Goal: Download file/media

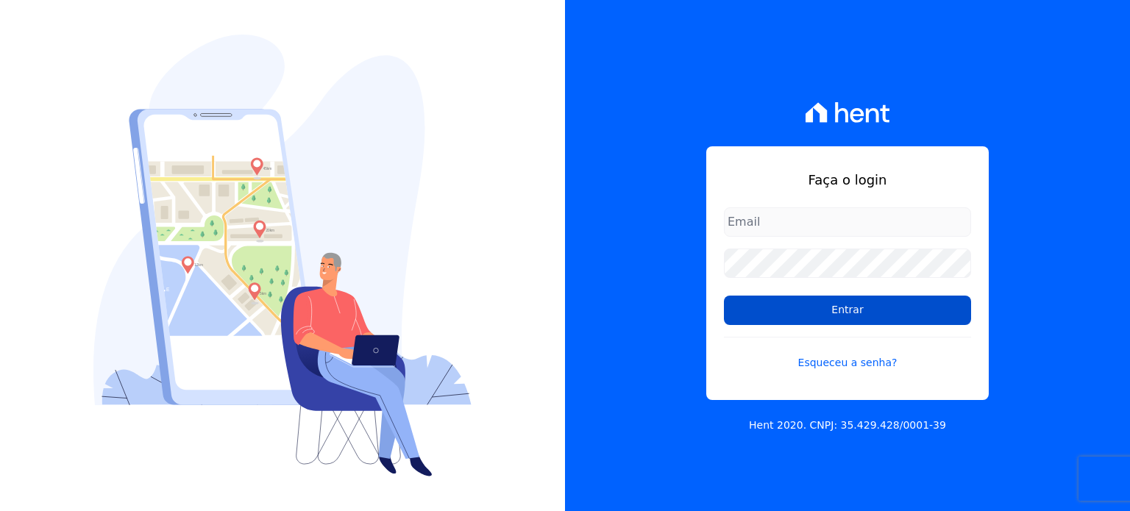
type input "[EMAIL_ADDRESS][DOMAIN_NAME]"
click at [924, 316] on input "Entrar" at bounding box center [847, 310] width 247 height 29
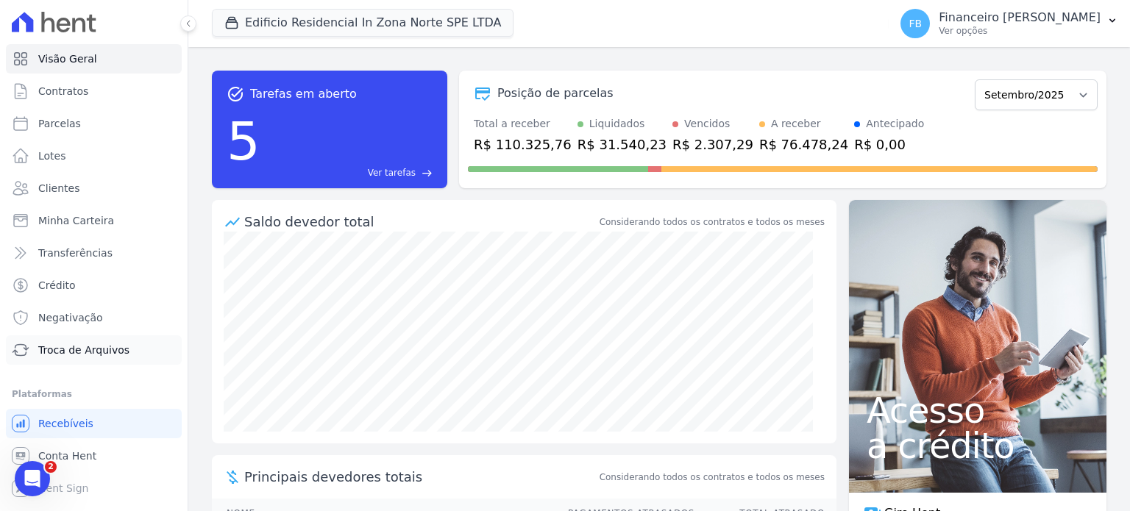
click at [110, 363] on link "Troca de Arquivos" at bounding box center [94, 349] width 176 height 29
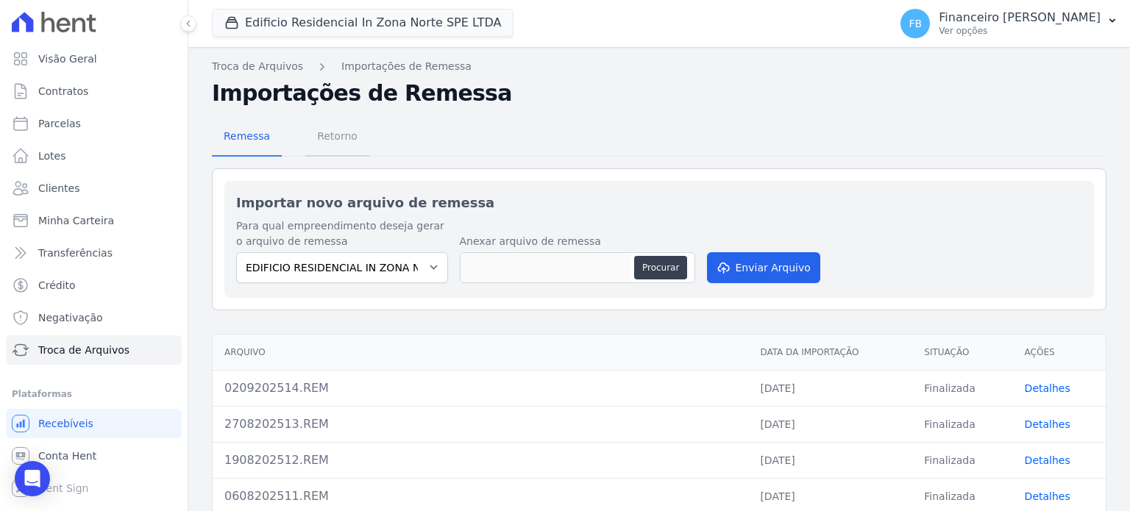
click at [335, 139] on span "Retorno" at bounding box center [337, 135] width 58 height 29
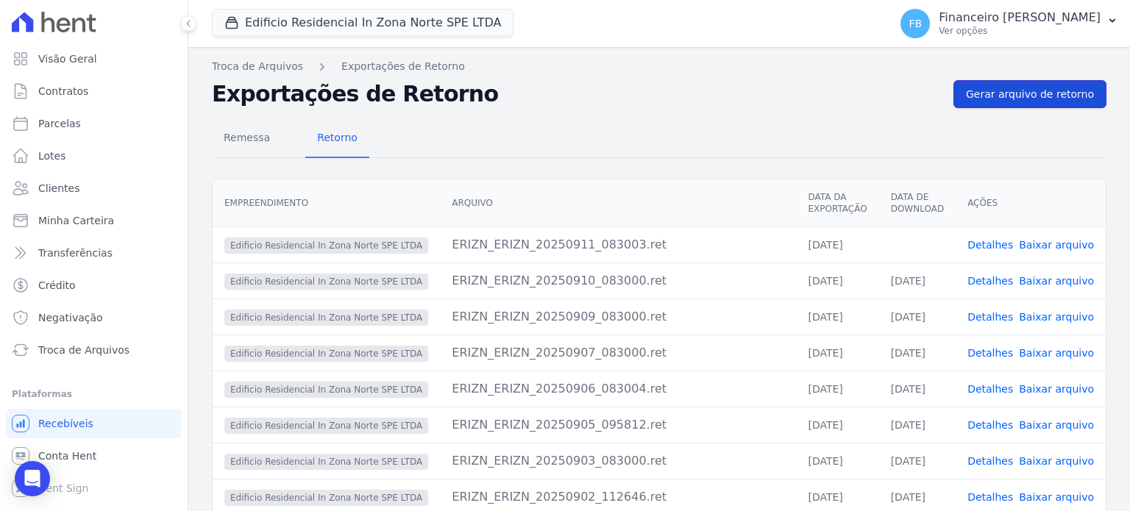
click at [1032, 91] on span "Gerar arquivo de retorno" at bounding box center [1030, 94] width 128 height 15
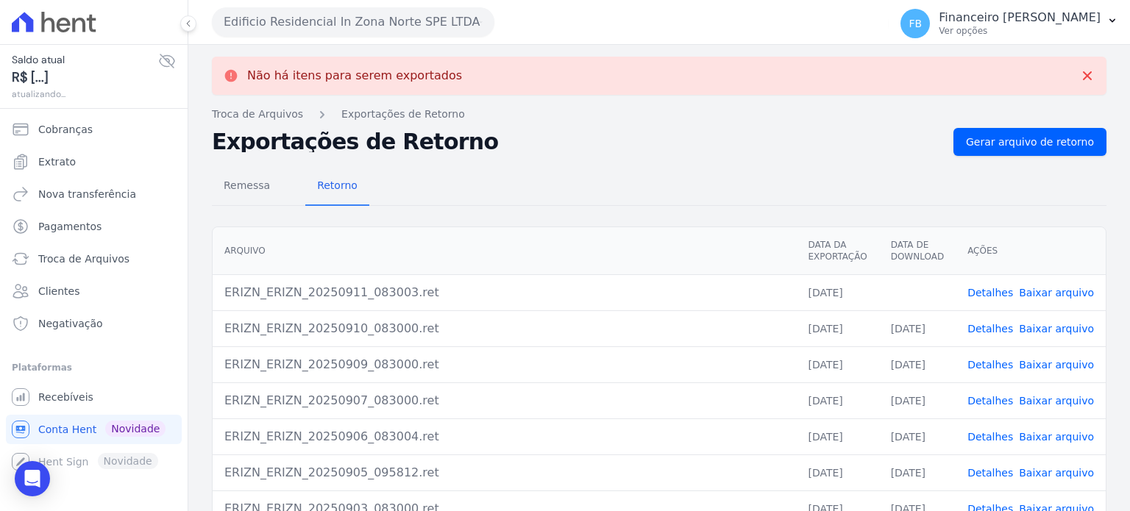
click at [1062, 293] on link "Baixar arquivo" at bounding box center [1056, 293] width 75 height 12
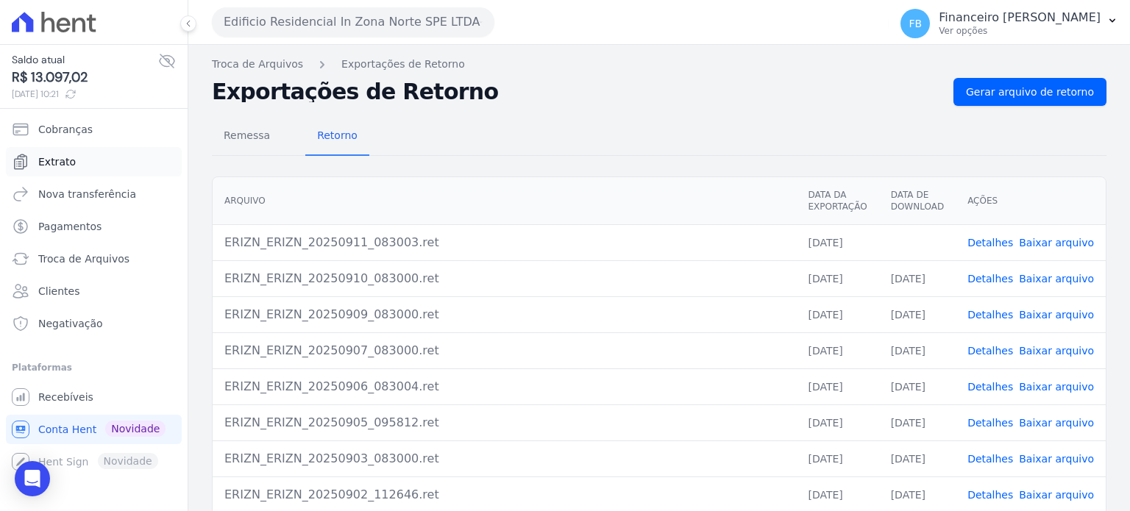
click at [106, 166] on link "Extrato" at bounding box center [94, 161] width 176 height 29
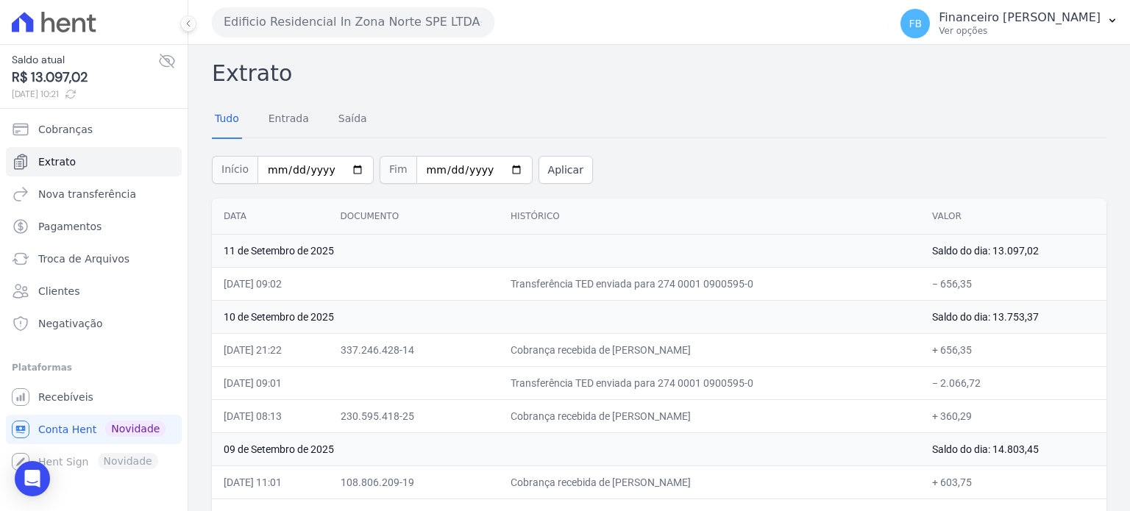
click at [335, 23] on button "Edificio Residencial In Zona Norte SPE LTDA" at bounding box center [353, 21] width 282 height 29
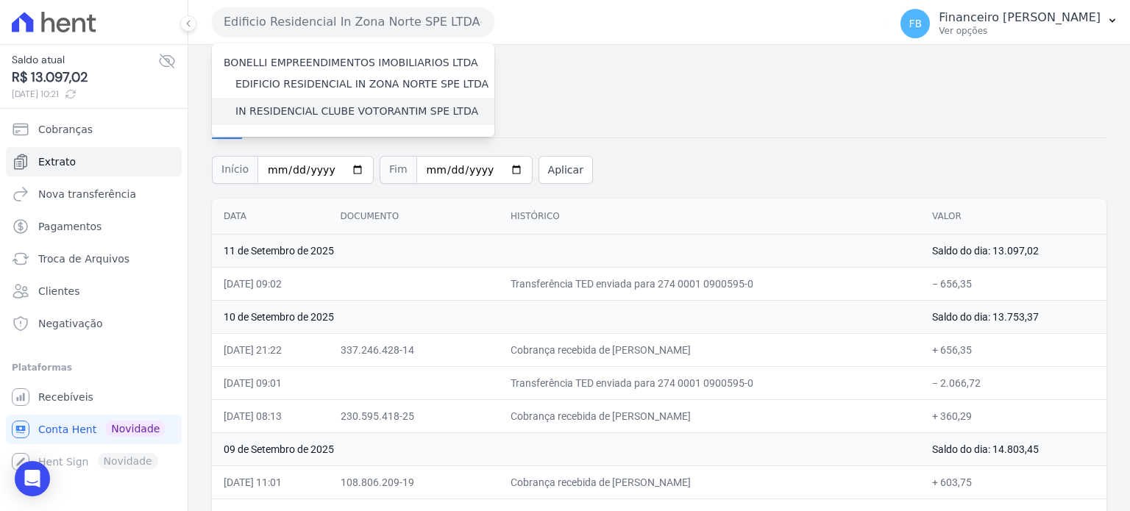
click at [336, 114] on label "IN RESIDENCIAL CLUBE VOTORANTIM SPE LTDA" at bounding box center [356, 111] width 243 height 15
click at [0, 0] on input "IN RESIDENCIAL CLUBE VOTORANTIM SPE LTDA" at bounding box center [0, 0] width 0 height 0
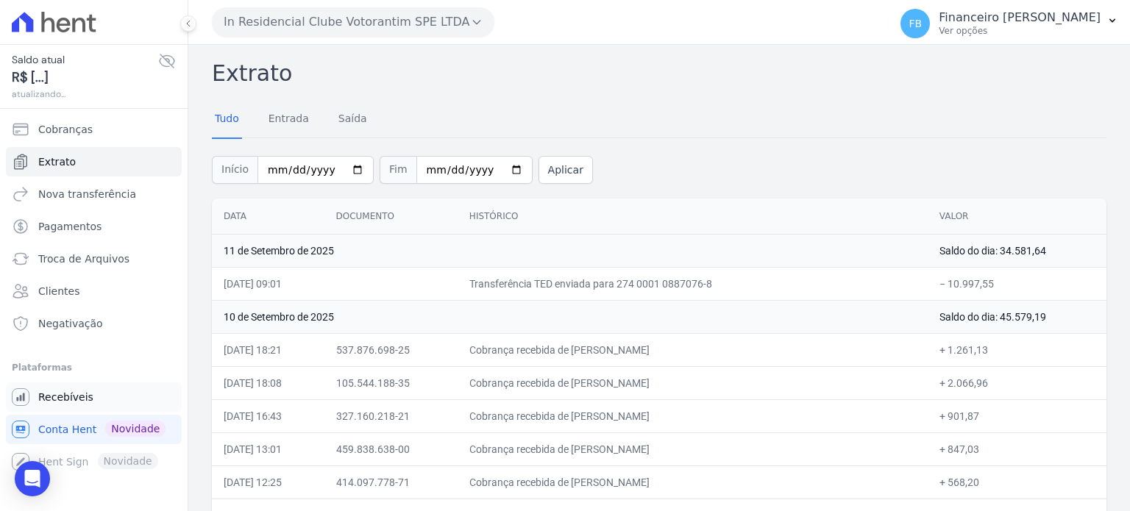
click at [73, 399] on span "Recebíveis" at bounding box center [65, 397] width 55 height 15
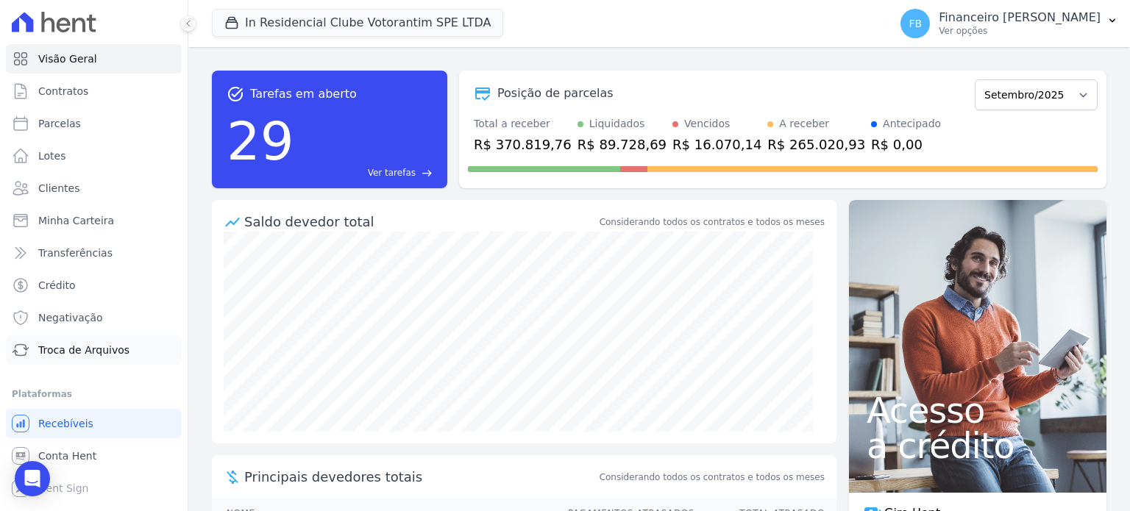
click at [100, 345] on span "Troca de Arquivos" at bounding box center [83, 350] width 91 height 15
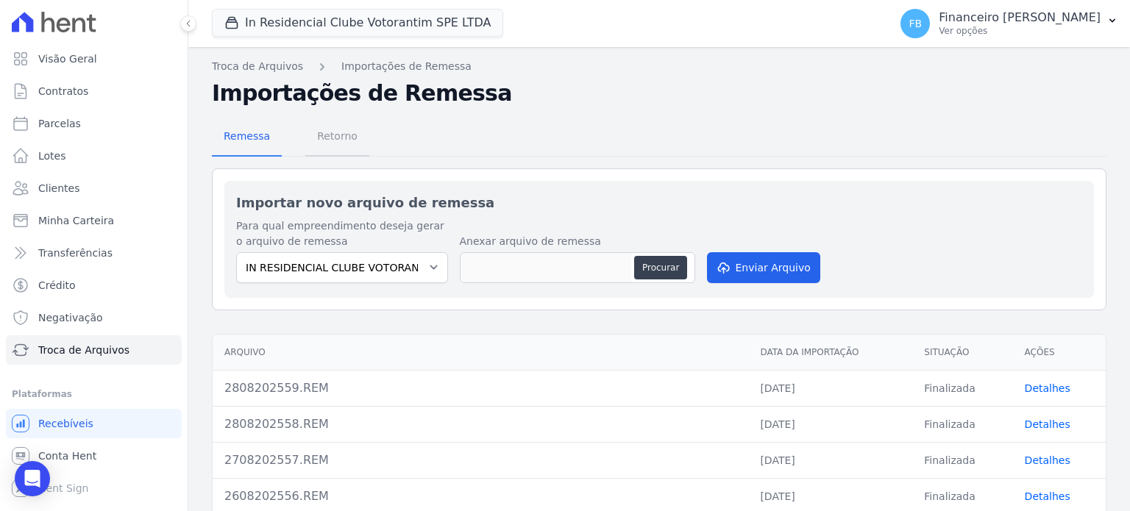
click at [343, 135] on span "Retorno" at bounding box center [337, 135] width 58 height 29
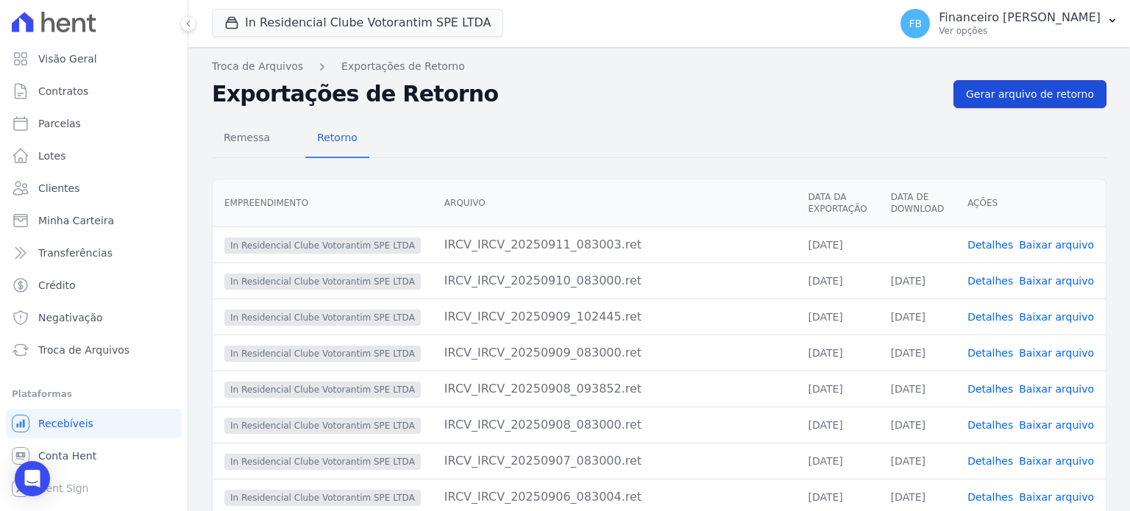
click at [1054, 93] on span "Gerar arquivo de retorno" at bounding box center [1030, 94] width 128 height 15
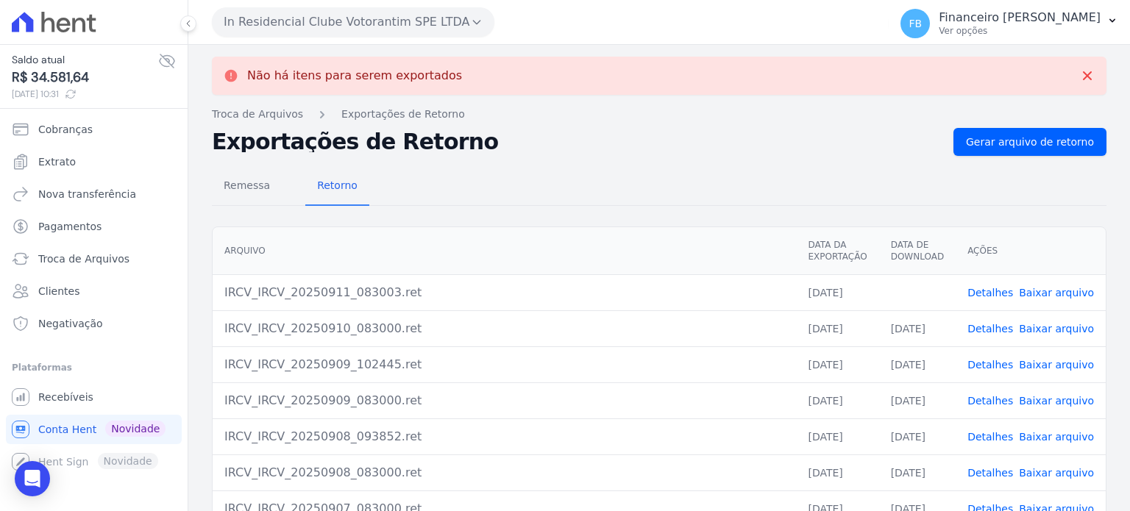
click at [1066, 288] on link "Baixar arquivo" at bounding box center [1056, 293] width 75 height 12
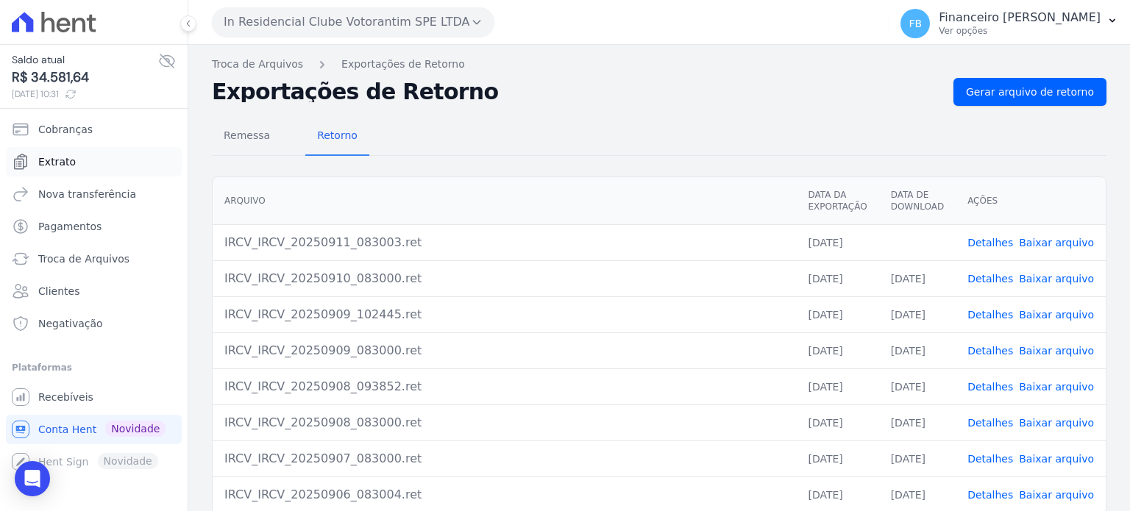
click at [99, 163] on link "Extrato" at bounding box center [94, 161] width 176 height 29
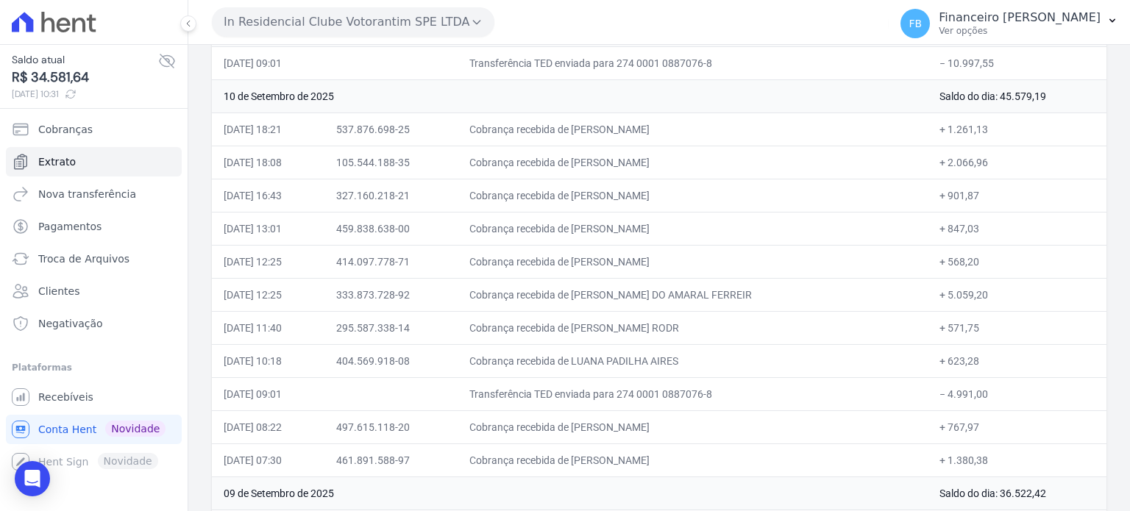
scroll to position [147, 0]
